Goal: Find specific page/section: Find specific page/section

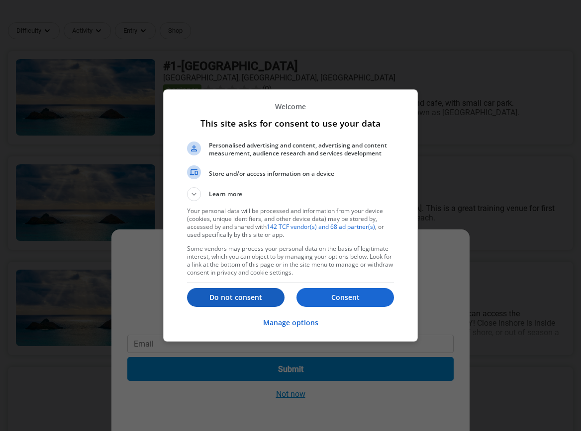
click at [234, 296] on p "Do not consent" at bounding box center [235, 298] width 97 height 10
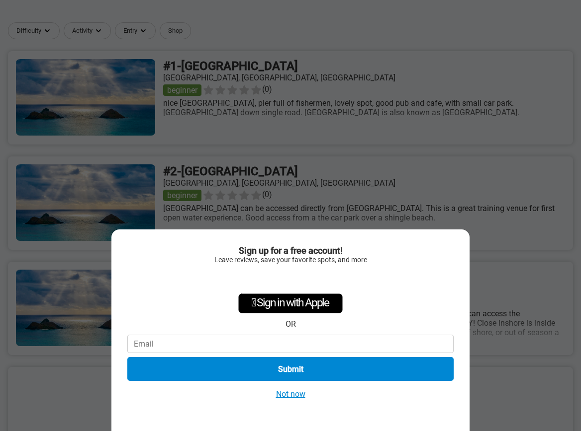
click at [290, 392] on button "Not now" at bounding box center [290, 394] width 35 height 10
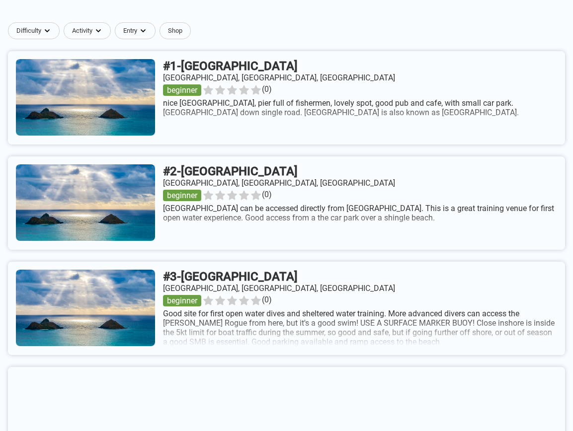
click at [136, 180] on link at bounding box center [286, 203] width 557 height 93
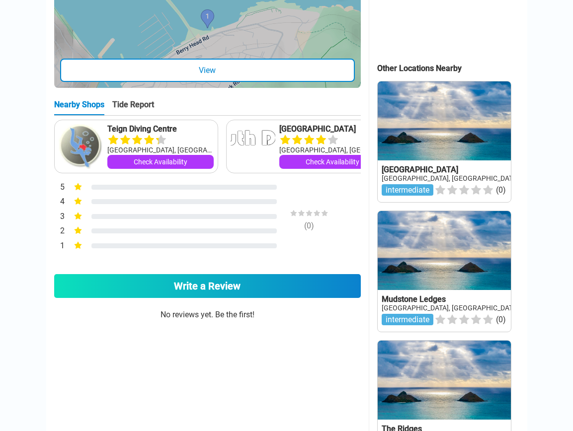
scroll to position [199, 0]
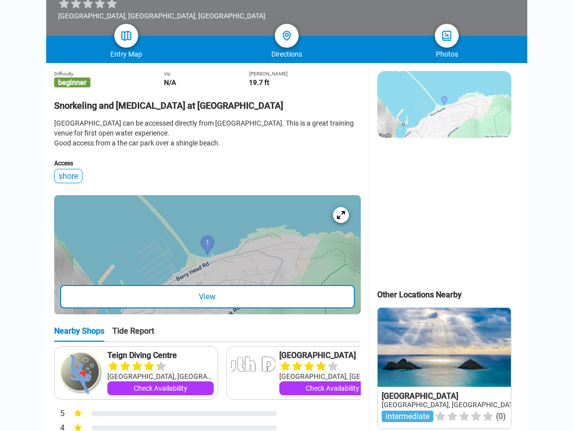
click at [227, 309] on div "View" at bounding box center [207, 296] width 295 height 23
